Goal: Contribute content

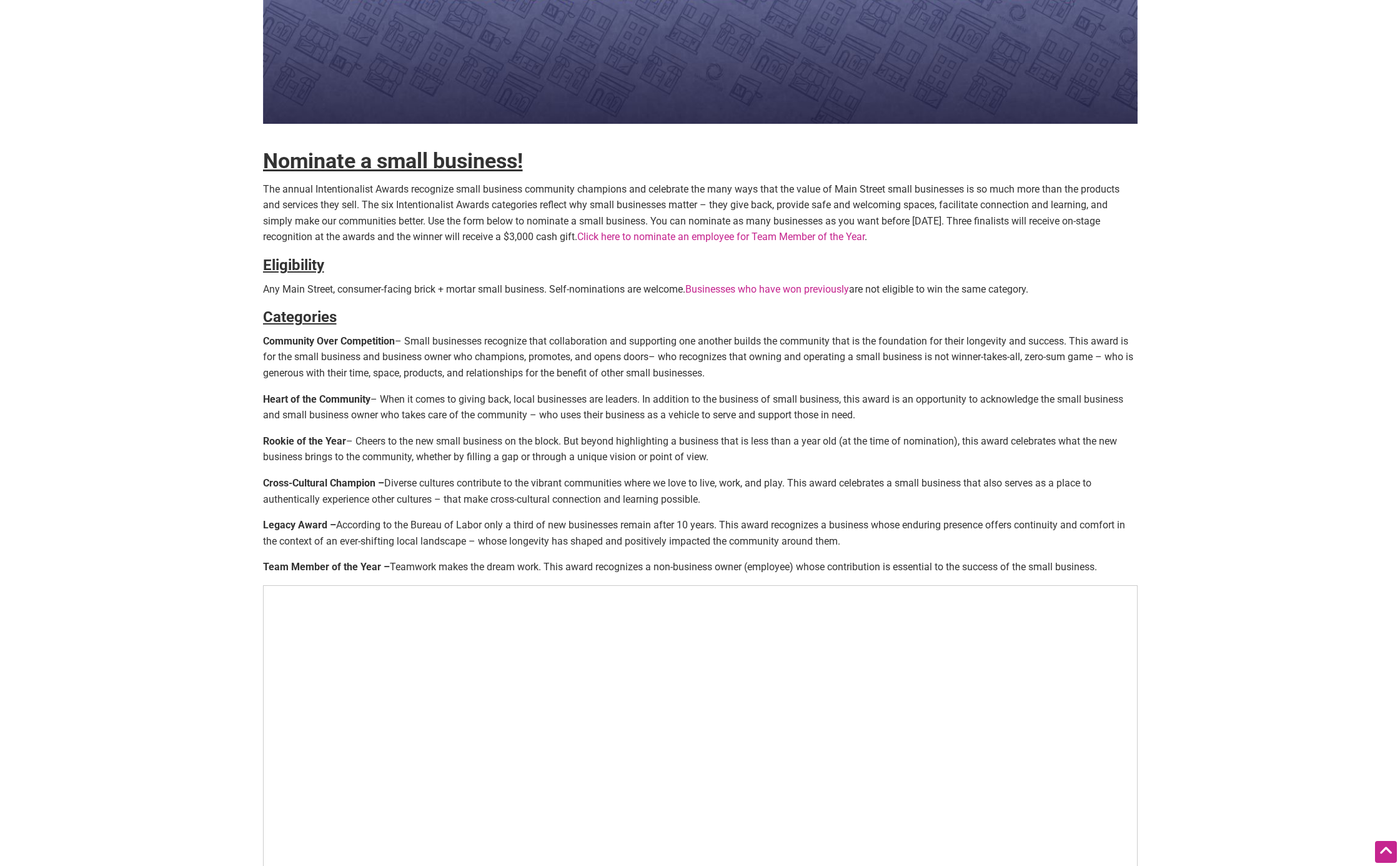
scroll to position [239, 0]
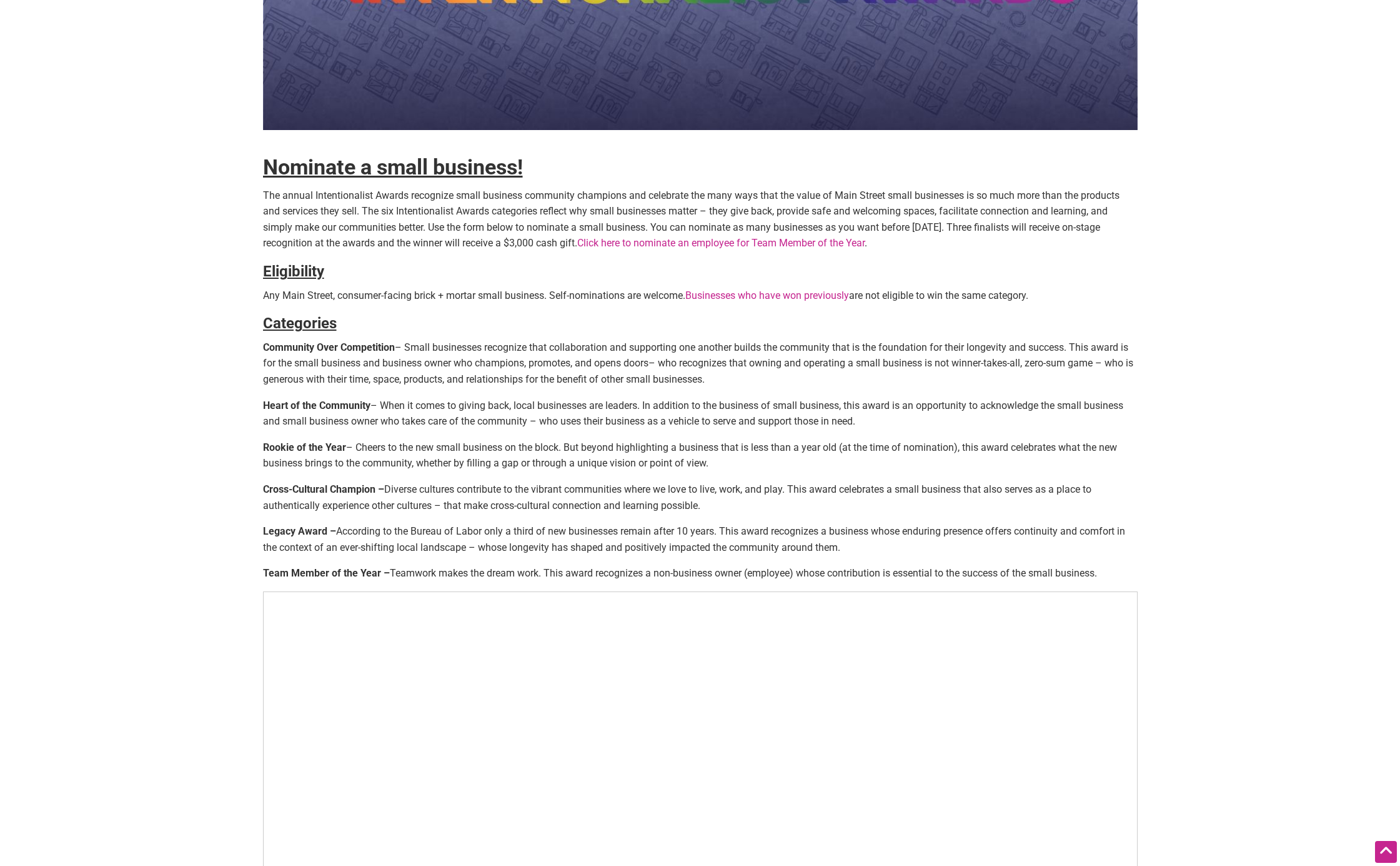
click at [808, 247] on link "Click here to nominate an employee for Team Member of the Year" at bounding box center [721, 243] width 287 height 12
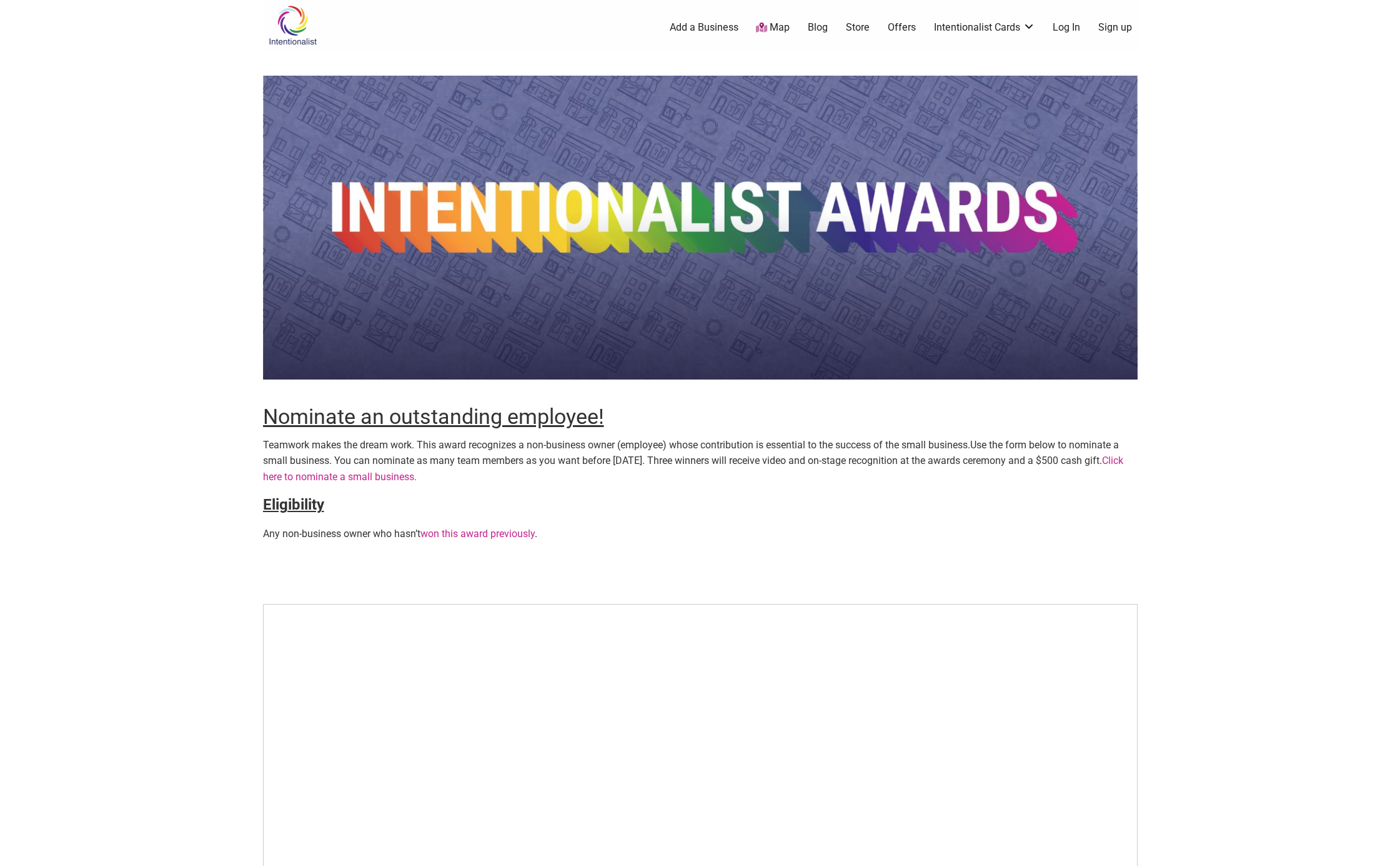
click at [925, 493] on div "Nominate an outstanding employee! Teamwork makes the dream work. This award rec…" at bounding box center [700, 507] width 874 height 869
click at [965, 526] on p "Any non-business owner who hasn’t won this award previously ." at bounding box center [700, 534] width 874 height 16
click at [1028, 450] on p "Teamwork makes the dream work. This award recognizes a non-business owner (empl…" at bounding box center [700, 461] width 874 height 48
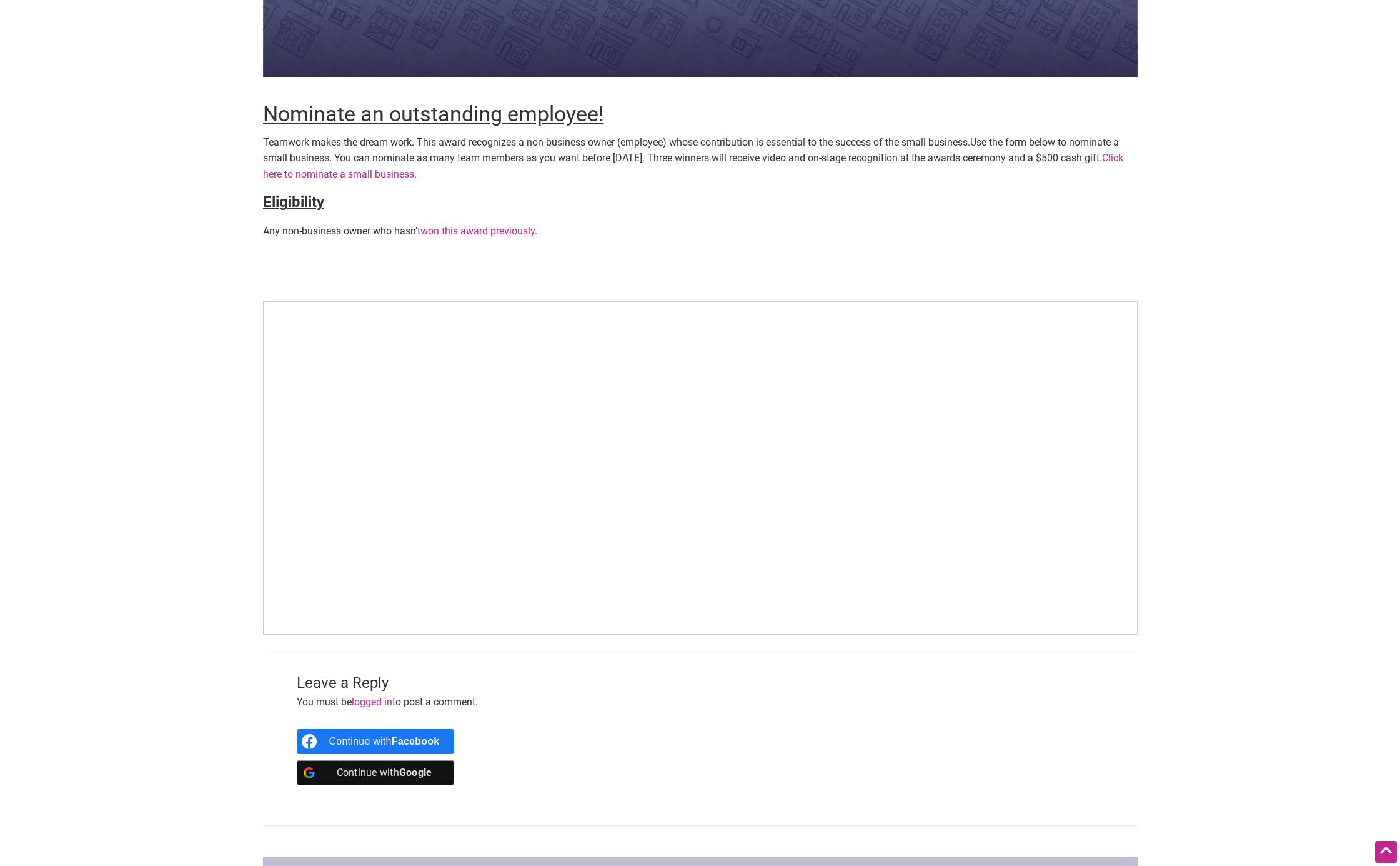
scroll to position [286, 0]
